Goal: Task Accomplishment & Management: Complete application form

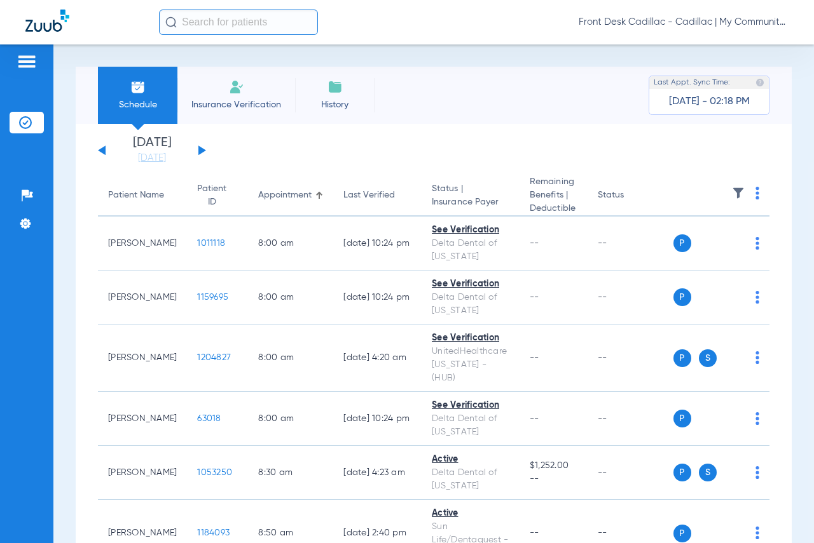
click at [30, 124] on img at bounding box center [25, 122] width 13 height 13
click at [226, 90] on li "Insurance Verification" at bounding box center [236, 95] width 118 height 57
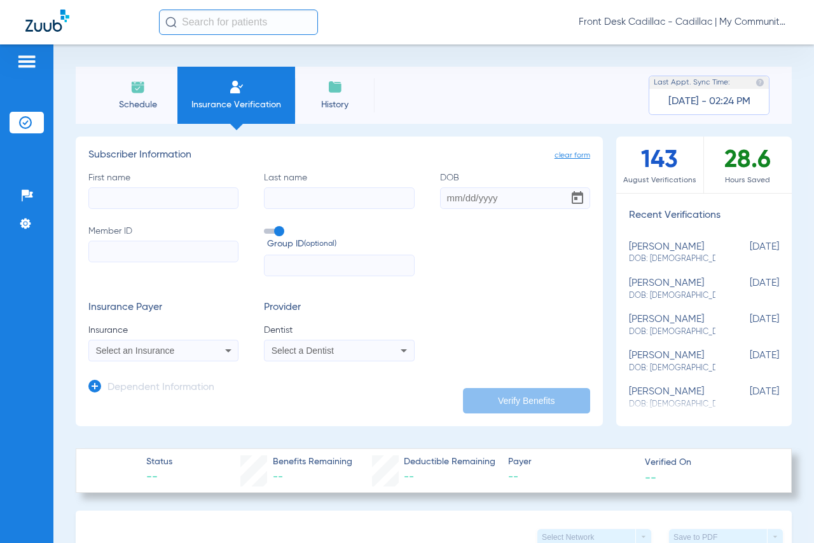
click at [194, 195] on input "First name" at bounding box center [163, 199] width 150 height 22
type input "[US_STATE]"
type input "[PERSON_NAME]"
type input "[DATE]"
paste input "01705555"
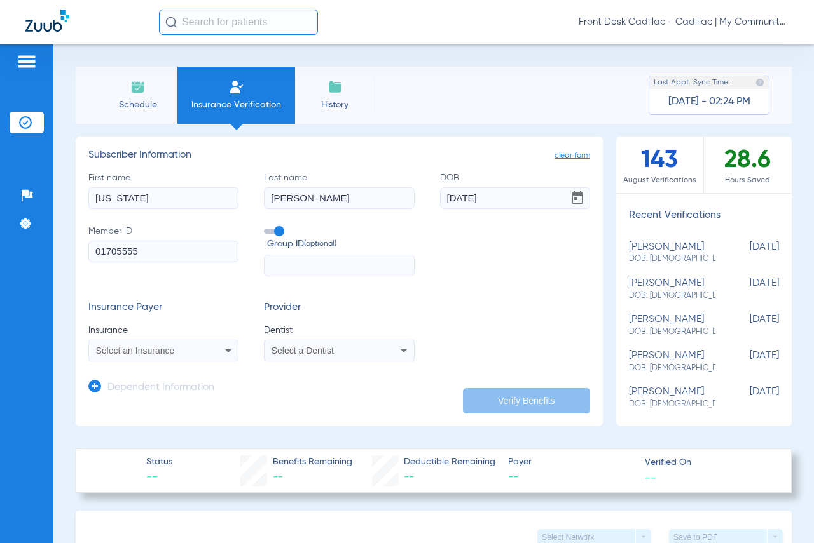
type input "01705555"
click at [222, 353] on icon at bounding box center [228, 350] width 15 height 15
click at [176, 364] on input "eq" at bounding box center [196, 371] width 214 height 26
type input "equitable"
click at [393, 352] on div at bounding box center [407, 271] width 814 height 543
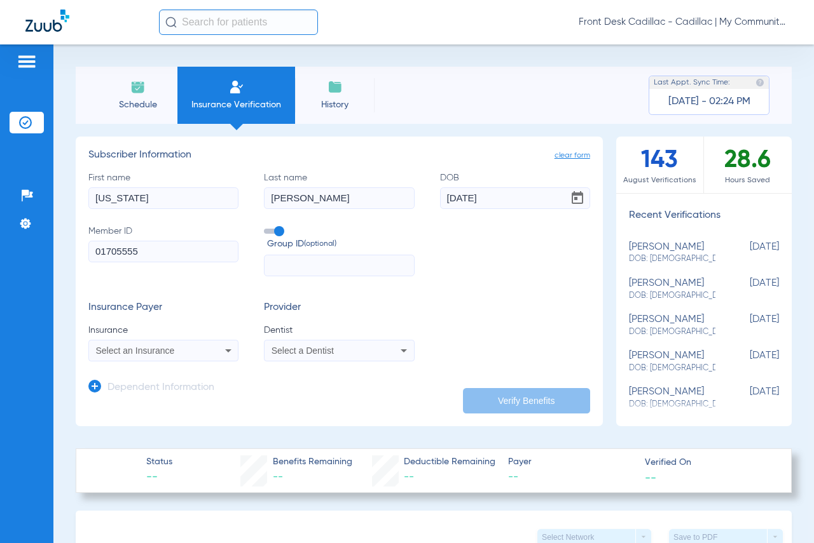
click at [396, 350] on icon at bounding box center [403, 350] width 15 height 15
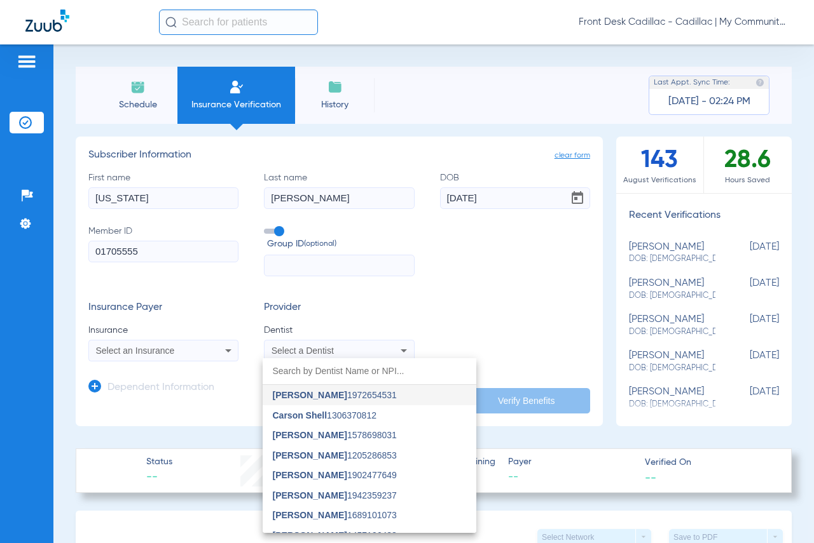
click at [226, 353] on div at bounding box center [407, 271] width 814 height 543
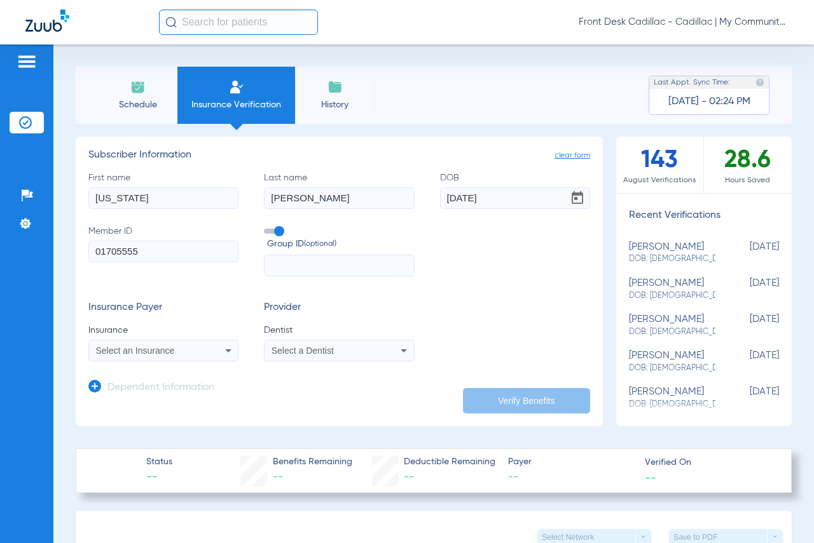
click at [226, 353] on icon at bounding box center [228, 351] width 6 height 3
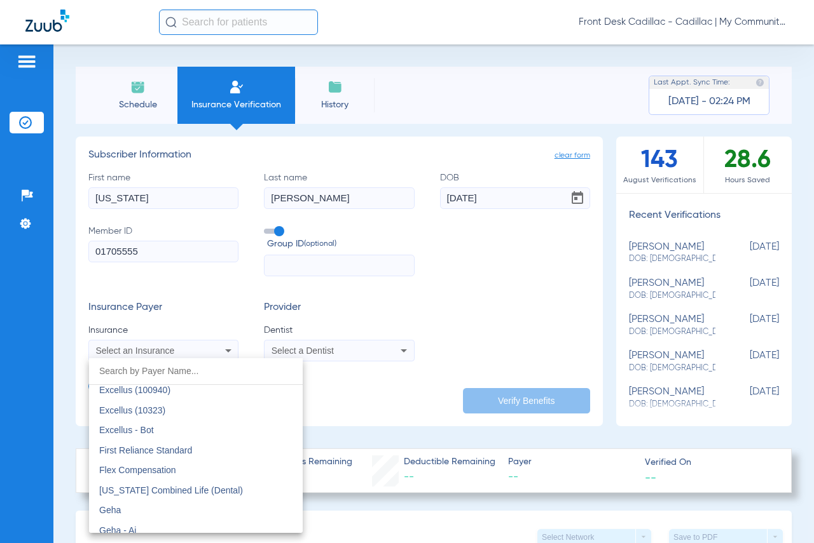
scroll to position [4007, 0]
